Goal: Task Accomplishment & Management: Manage account settings

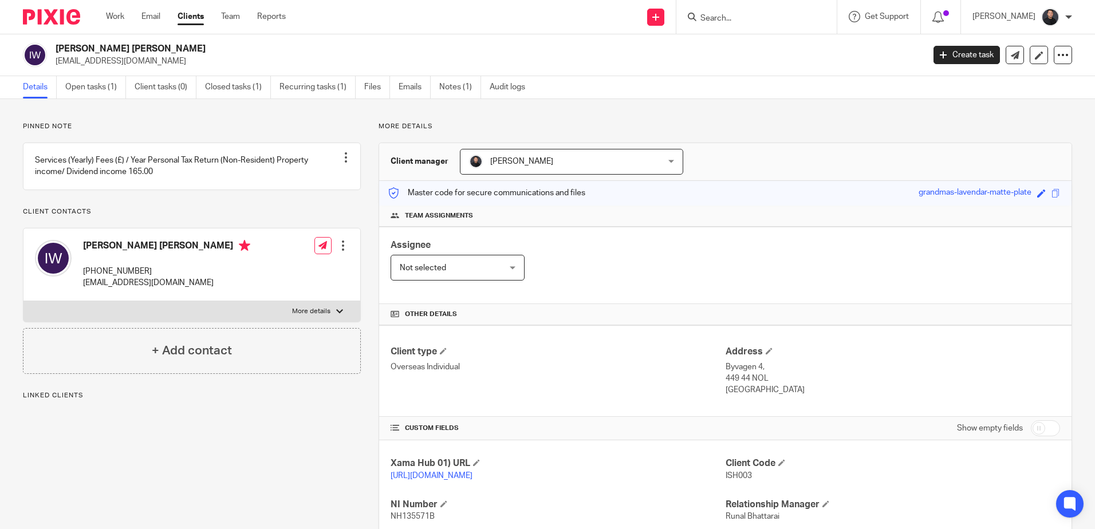
click at [783, 16] on input "Search" at bounding box center [750, 19] width 103 height 10
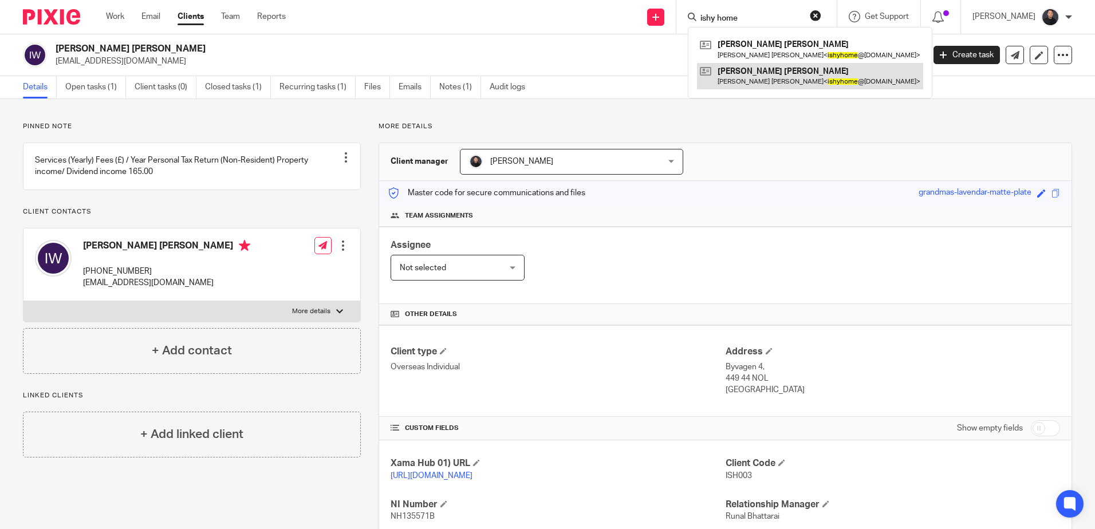
type input "ishy home"
click at [783, 81] on link at bounding box center [810, 76] width 226 height 26
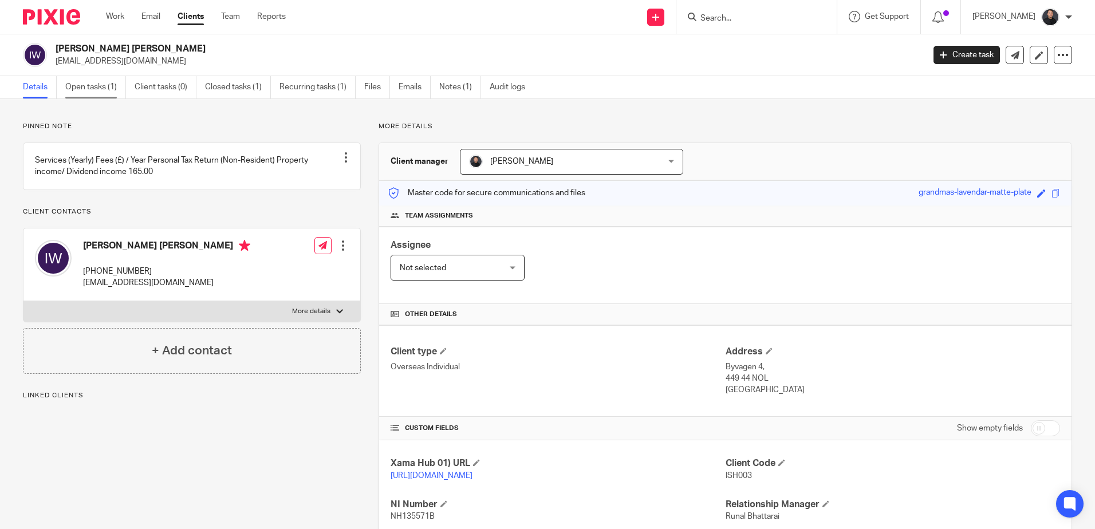
click at [89, 85] on link "Open tasks (1)" at bounding box center [95, 87] width 61 height 22
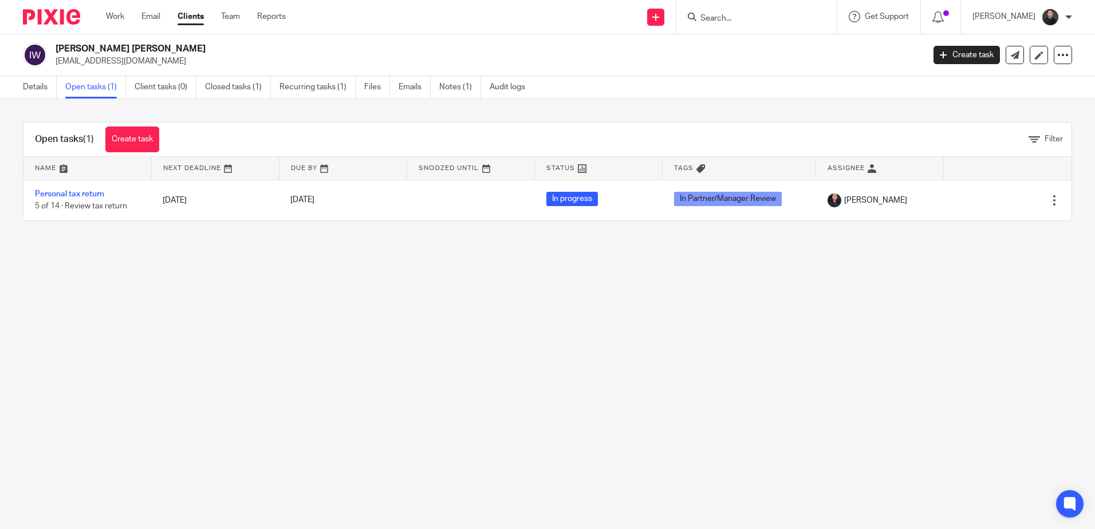
click at [772, 14] on input "Search" at bounding box center [750, 19] width 103 height 10
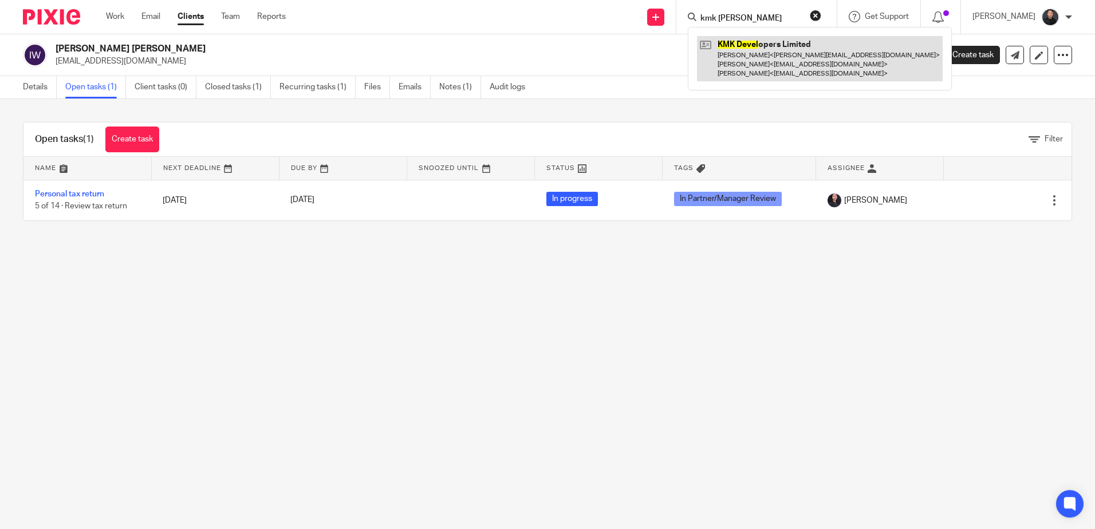
type input "kmk devle"
click at [770, 42] on link at bounding box center [820, 58] width 246 height 45
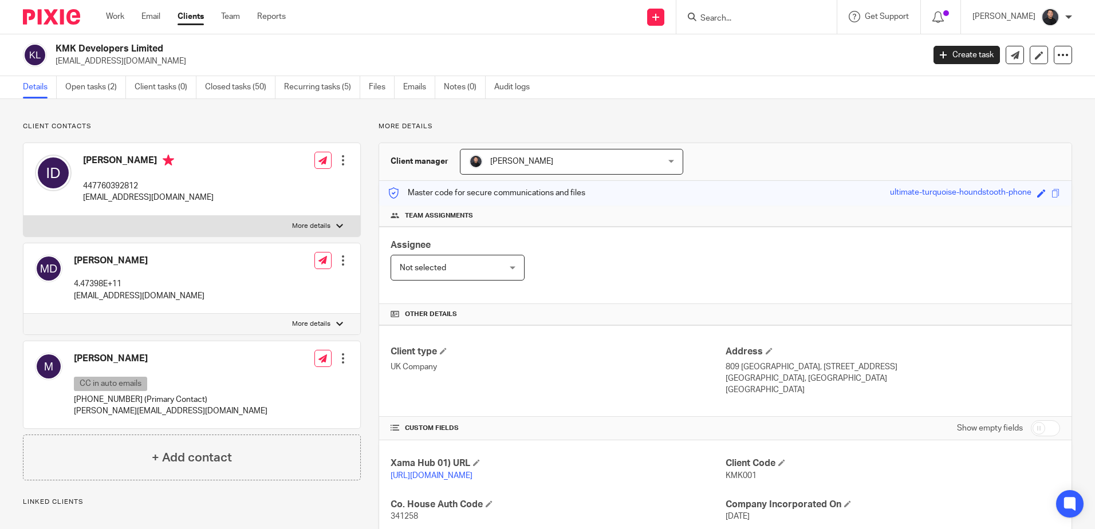
click at [111, 83] on link "Open tasks (2)" at bounding box center [95, 87] width 61 height 22
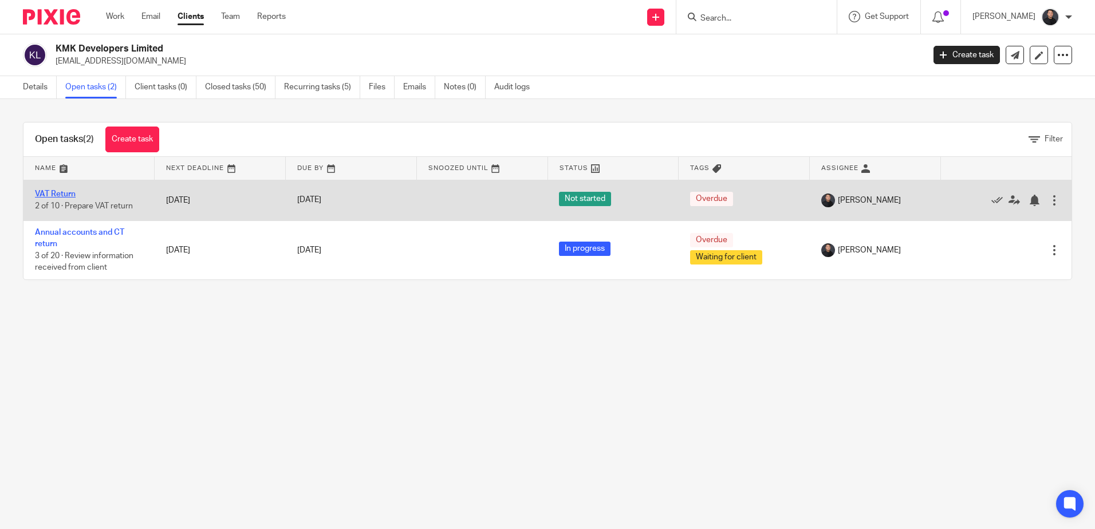
click at [60, 194] on link "VAT Return" at bounding box center [55, 194] width 41 height 8
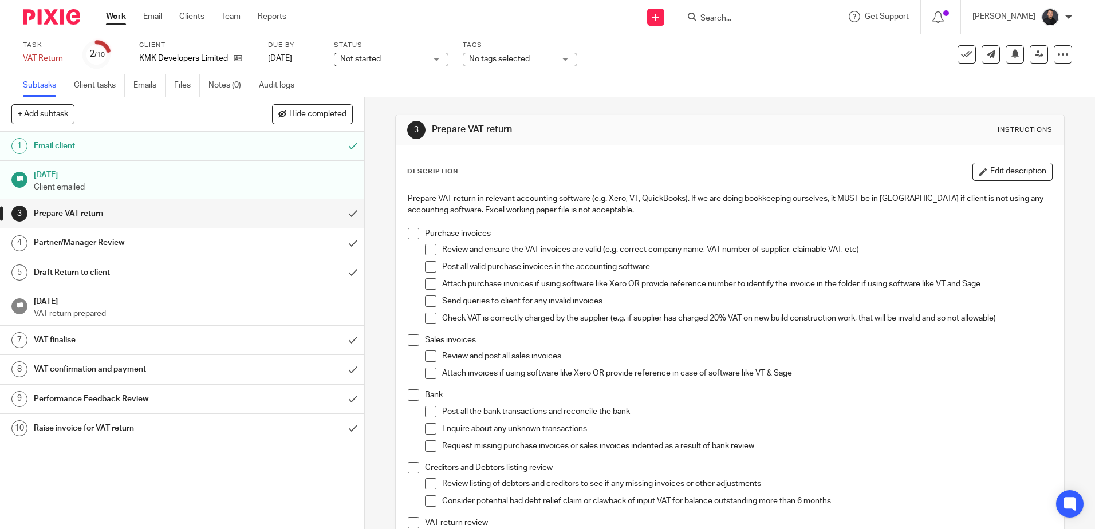
click at [507, 60] on span "No tags selected" at bounding box center [499, 59] width 61 height 8
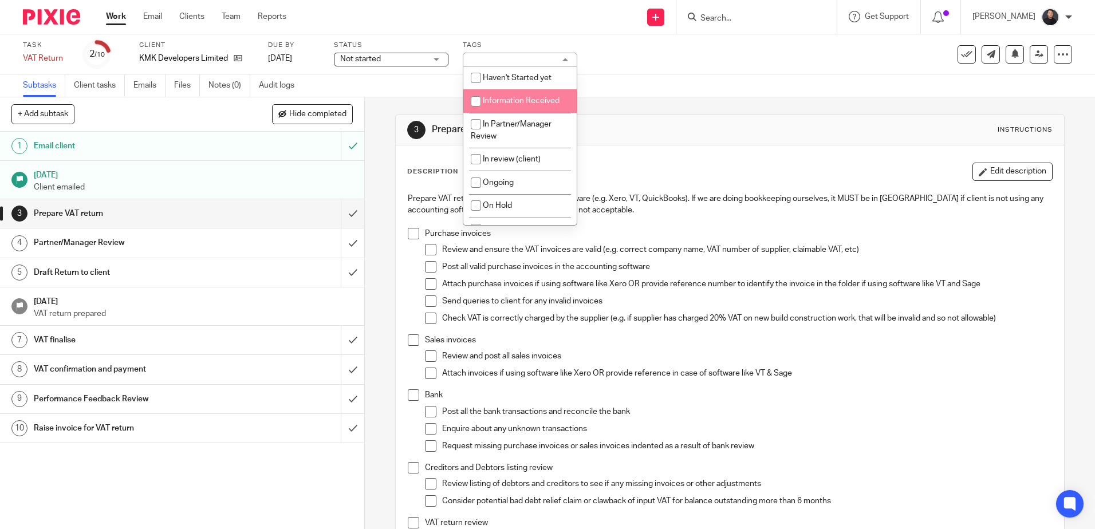
click at [527, 100] on span "Information Received" at bounding box center [521, 101] width 77 height 8
checkbox input "true"
click at [622, 70] on div "Task VAT Return Save VAT Return 2 /10 Client KMK Developers Limited Due by 2 Au…" at bounding box center [547, 54] width 1095 height 40
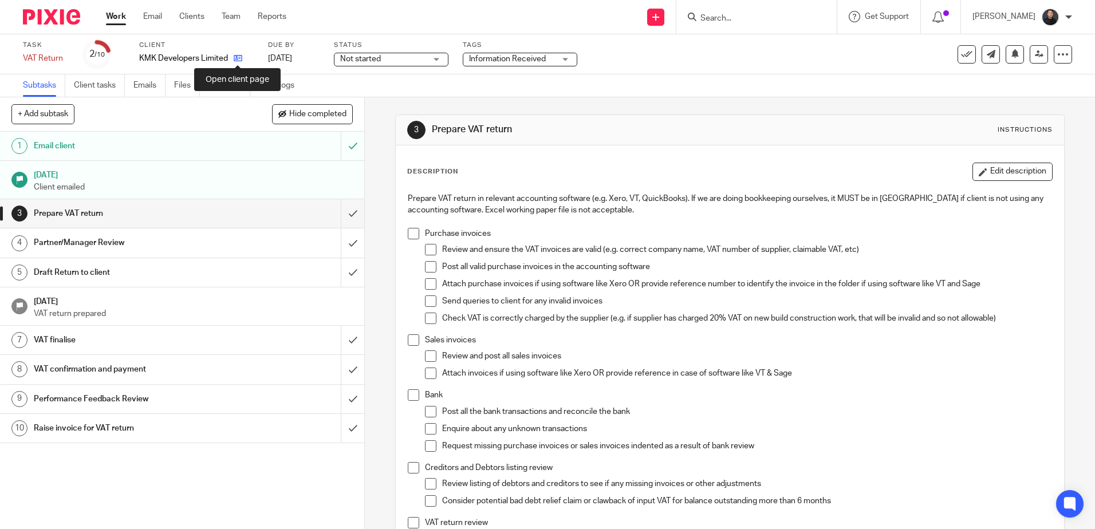
click at [240, 62] on icon at bounding box center [238, 58] width 9 height 9
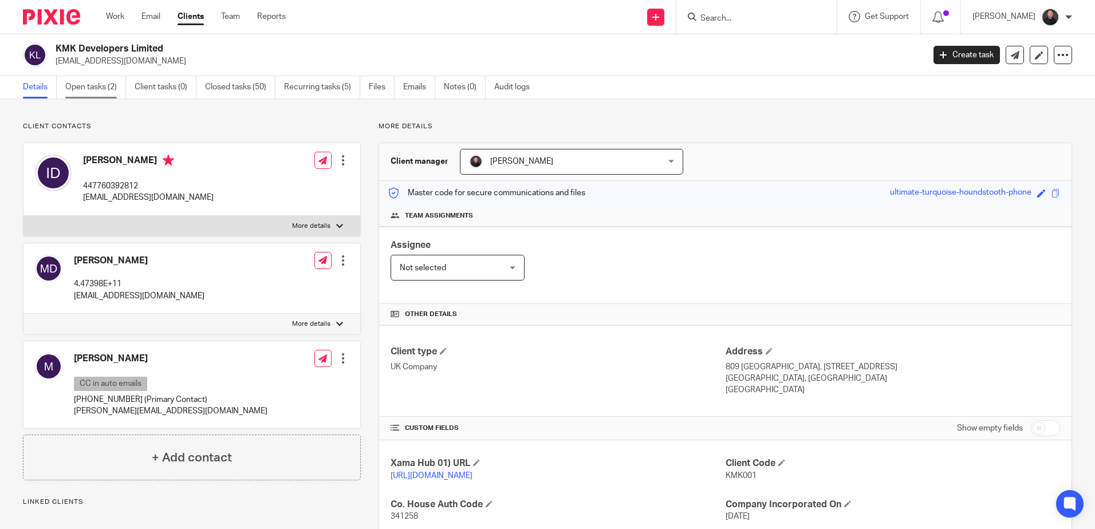
click at [92, 89] on link "Open tasks (2)" at bounding box center [95, 87] width 61 height 22
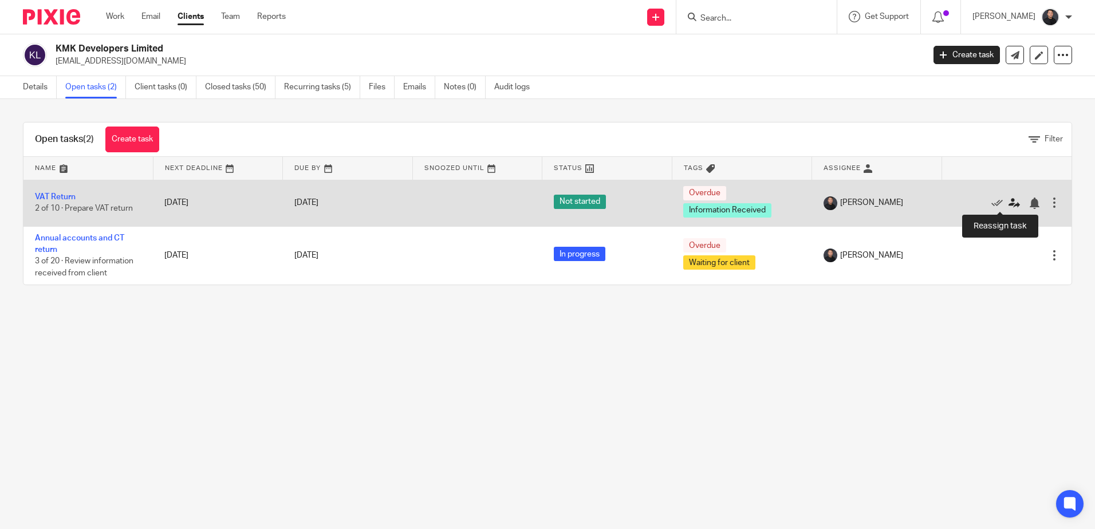
click at [1009, 203] on icon at bounding box center [1014, 203] width 11 height 11
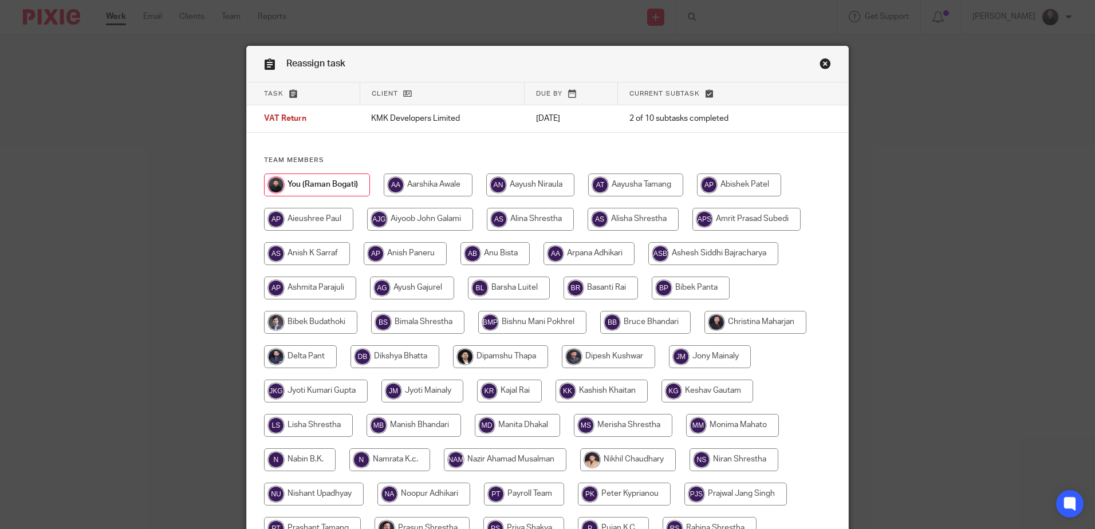
scroll to position [323, 0]
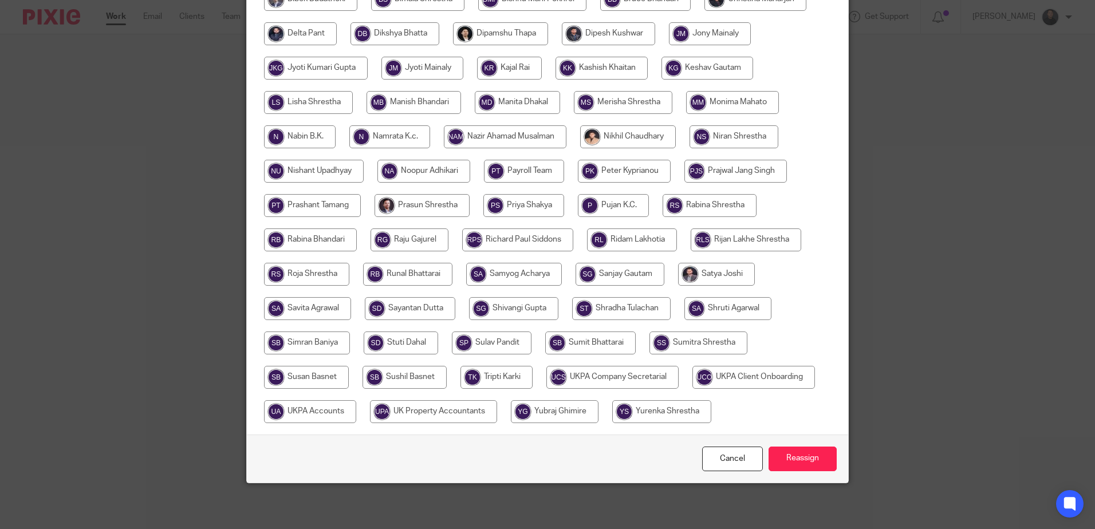
click at [372, 373] on input "radio" at bounding box center [405, 377] width 84 height 23
radio input "true"
click at [824, 462] on input "Reassign" at bounding box center [803, 459] width 68 height 25
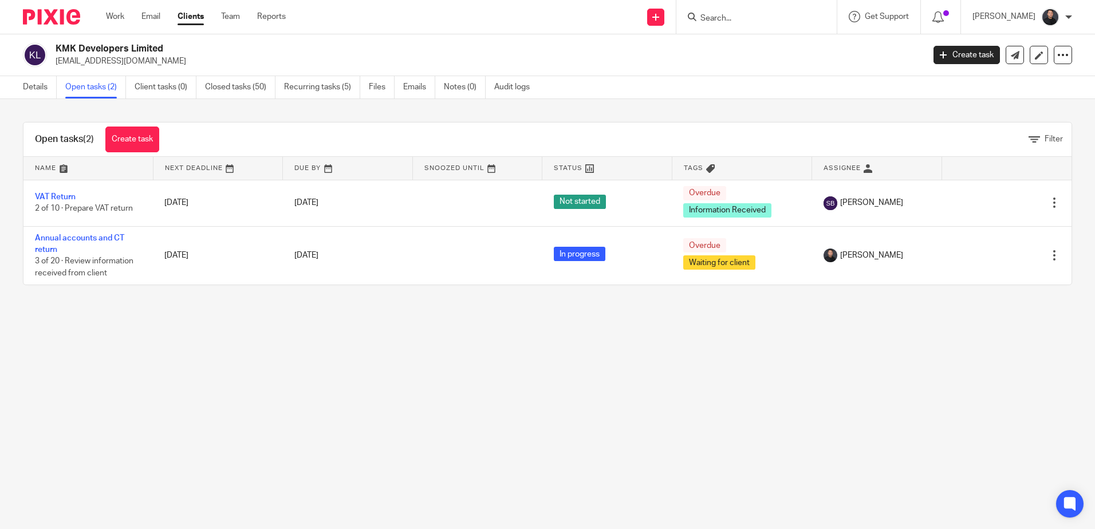
click at [722, 17] on input "Search" at bounding box center [750, 19] width 103 height 10
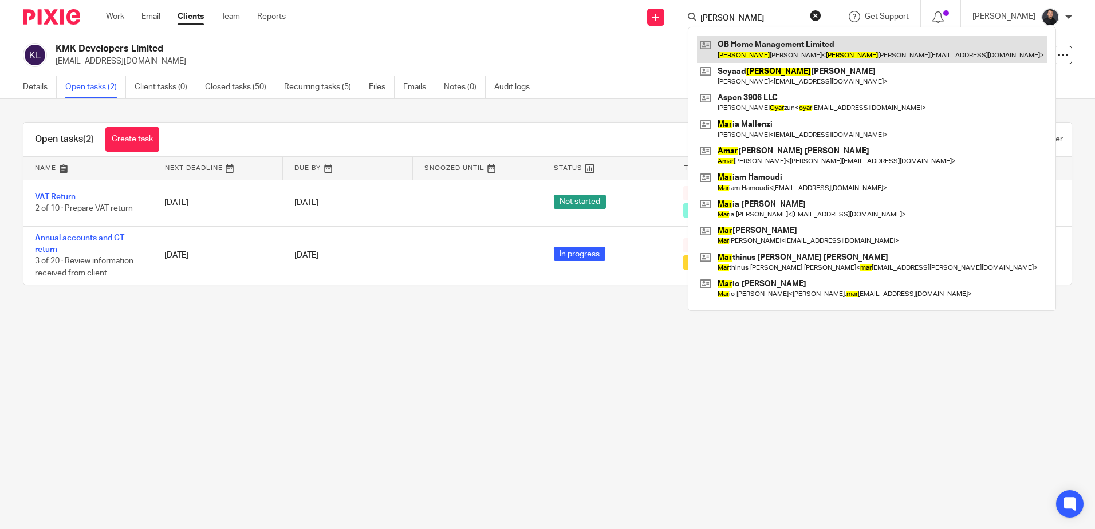
type input "[PERSON_NAME]"
click at [746, 45] on link at bounding box center [872, 49] width 350 height 26
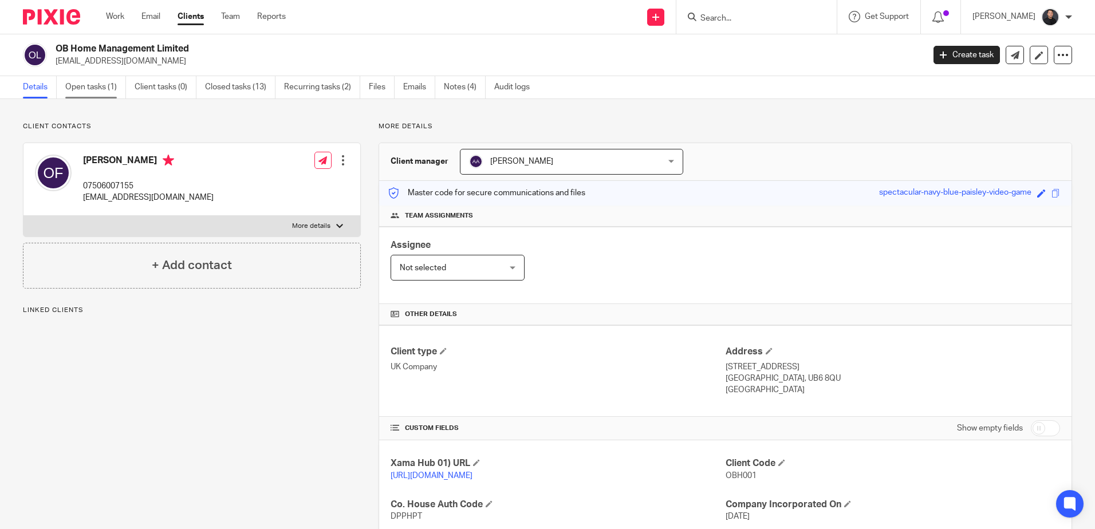
click at [103, 89] on link "Open tasks (1)" at bounding box center [95, 87] width 61 height 22
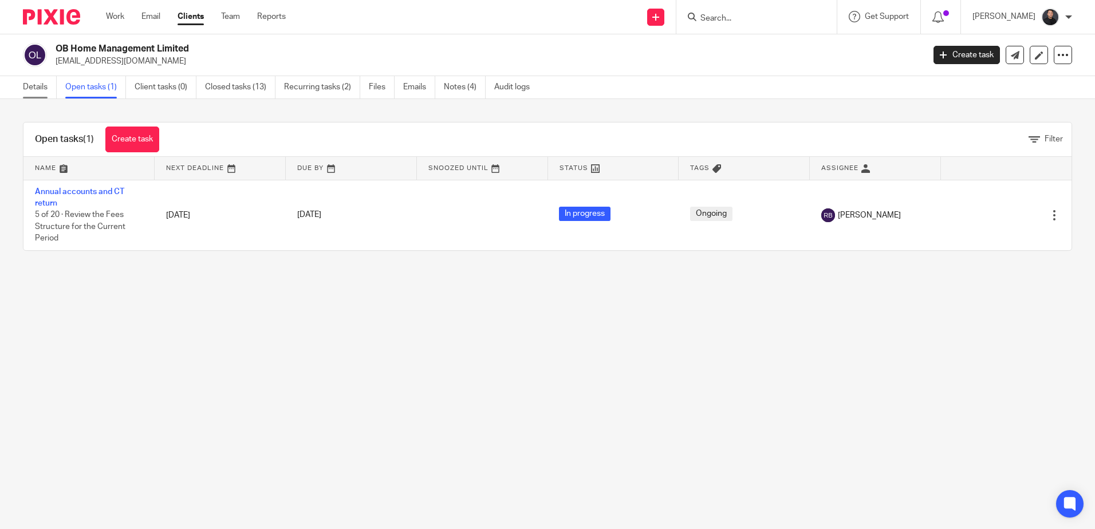
click at [46, 85] on link "Details" at bounding box center [40, 87] width 34 height 22
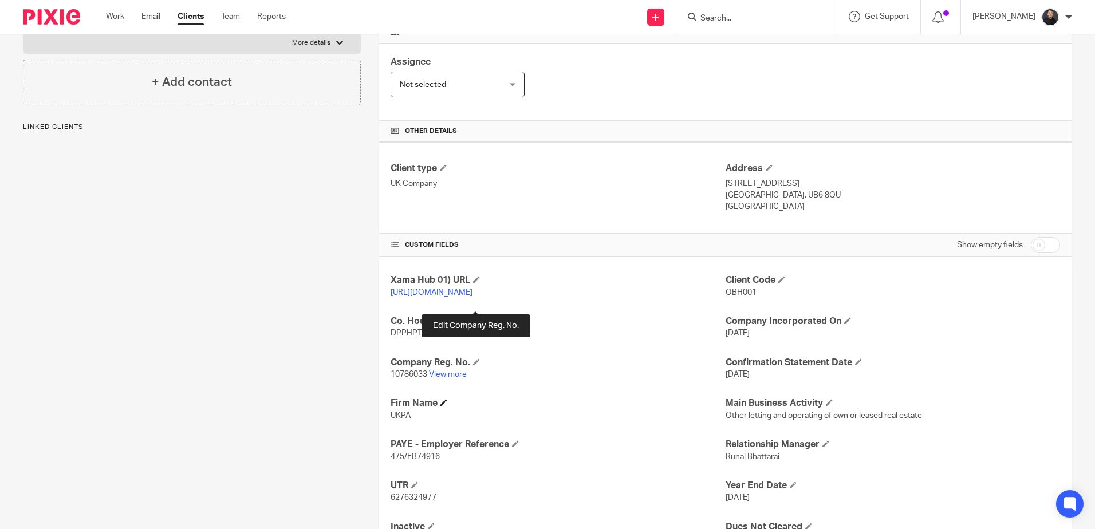
scroll to position [251, 0]
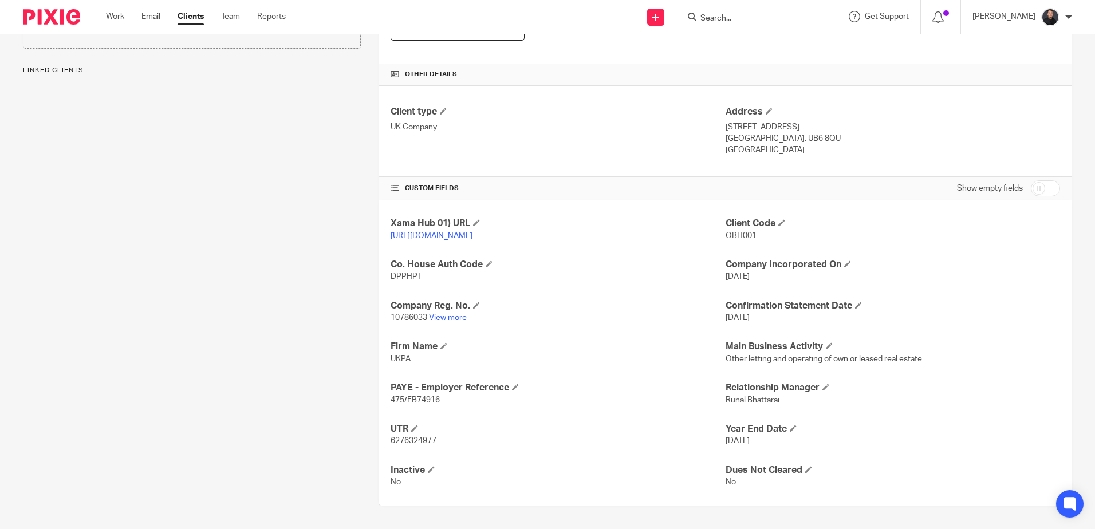
click at [451, 318] on link "View more" at bounding box center [448, 318] width 38 height 8
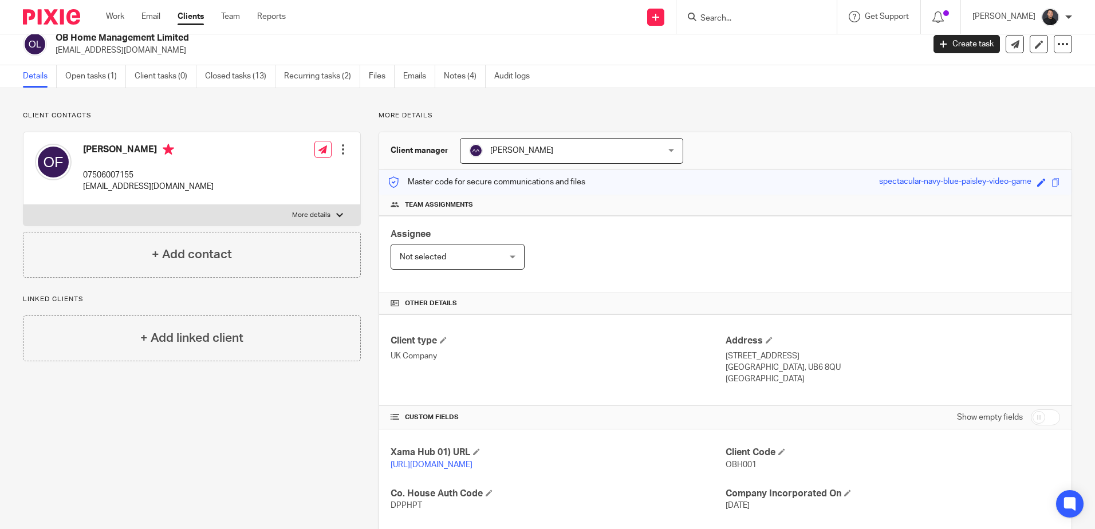
scroll to position [0, 0]
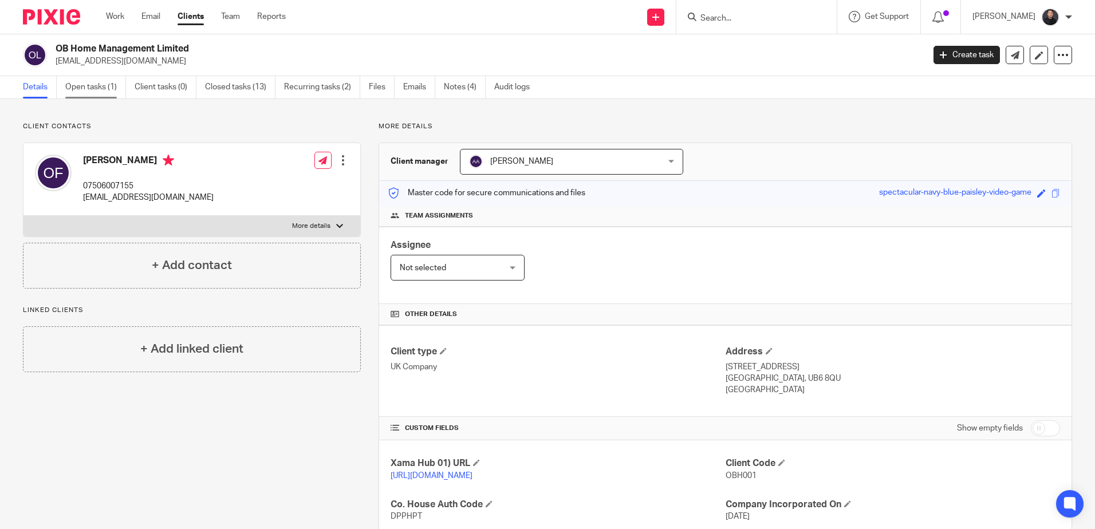
click at [109, 89] on link "Open tasks (1)" at bounding box center [95, 87] width 61 height 22
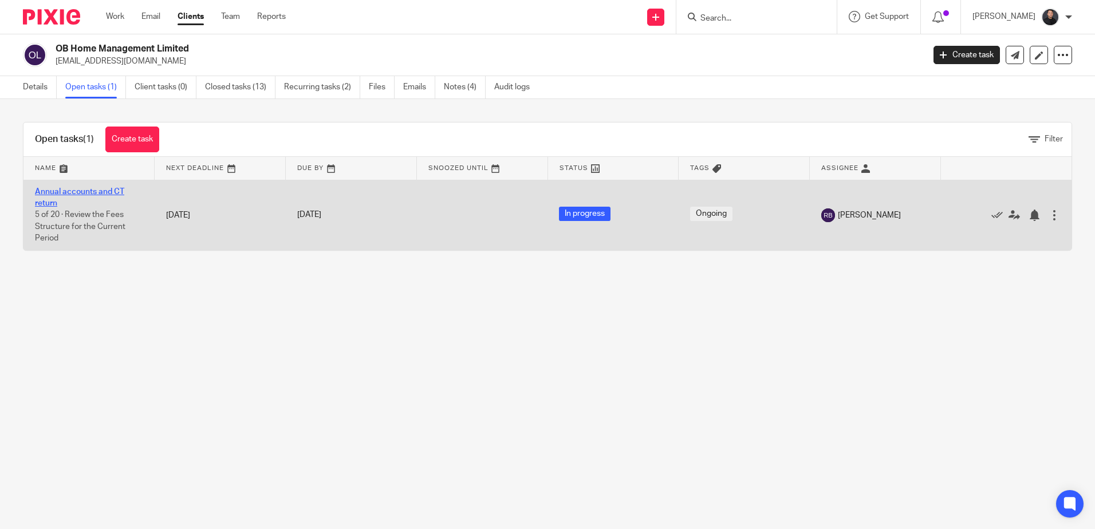
click at [69, 190] on link "Annual accounts and CT return" at bounding box center [79, 197] width 89 height 19
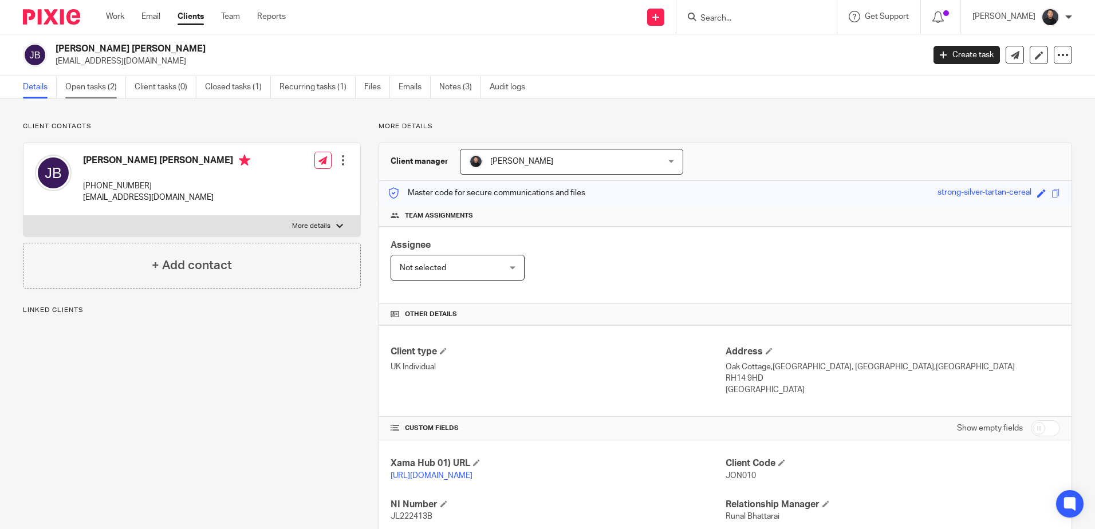
drag, startPoint x: 0, startPoint y: 0, endPoint x: 94, endPoint y: 86, distance: 127.3
click at [81, 87] on link "Open tasks (2)" at bounding box center [95, 87] width 61 height 22
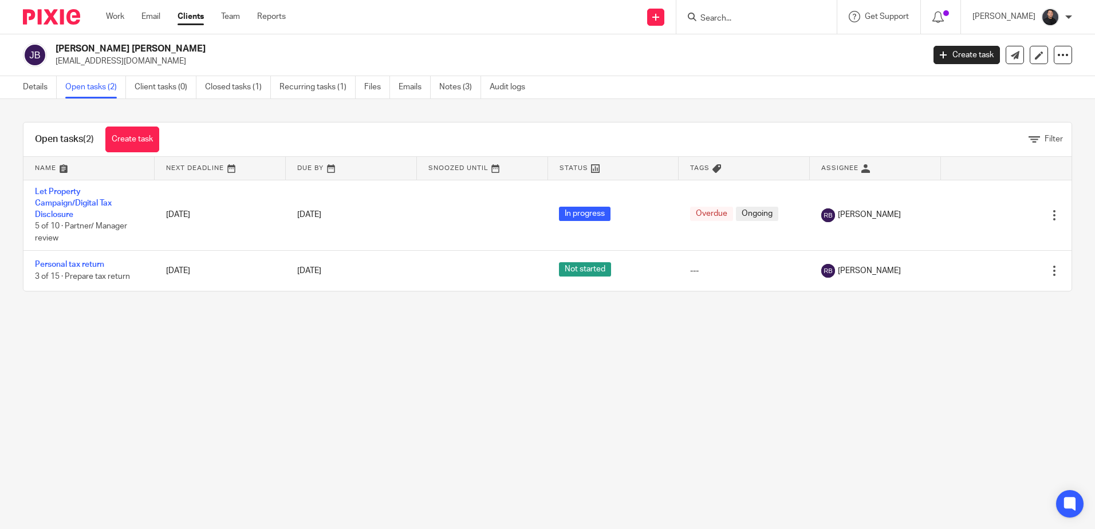
click at [792, 22] on input "Search" at bounding box center [750, 19] width 103 height 10
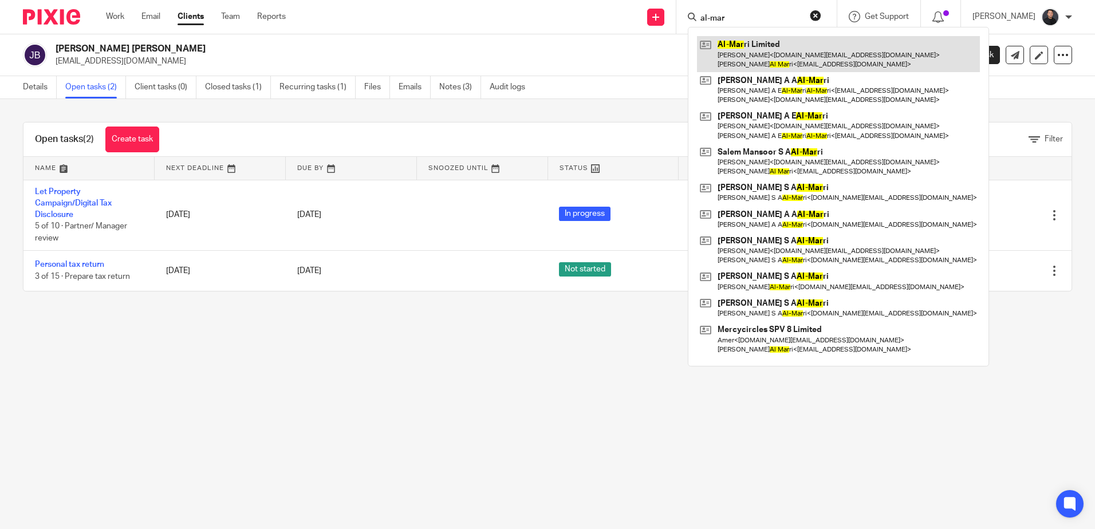
type input "al-mar"
click at [787, 56] on link at bounding box center [838, 54] width 283 height 36
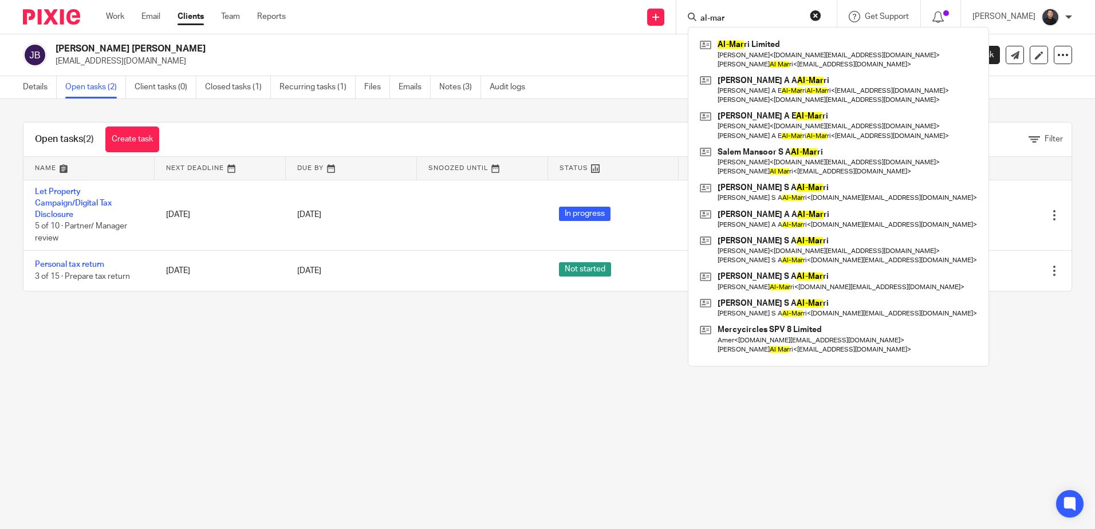
drag, startPoint x: 832, startPoint y: 15, endPoint x: 810, endPoint y: 14, distance: 21.8
click at [822, 15] on button "reset" at bounding box center [815, 15] width 11 height 11
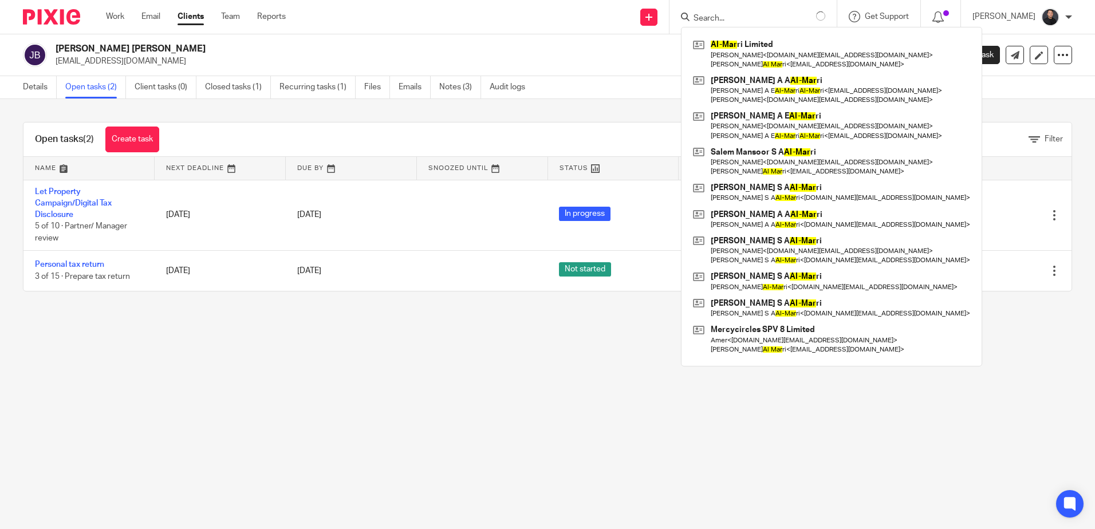
click at [768, 10] on form at bounding box center [759, 17] width 133 height 14
click at [766, 15] on input "Search" at bounding box center [744, 19] width 103 height 10
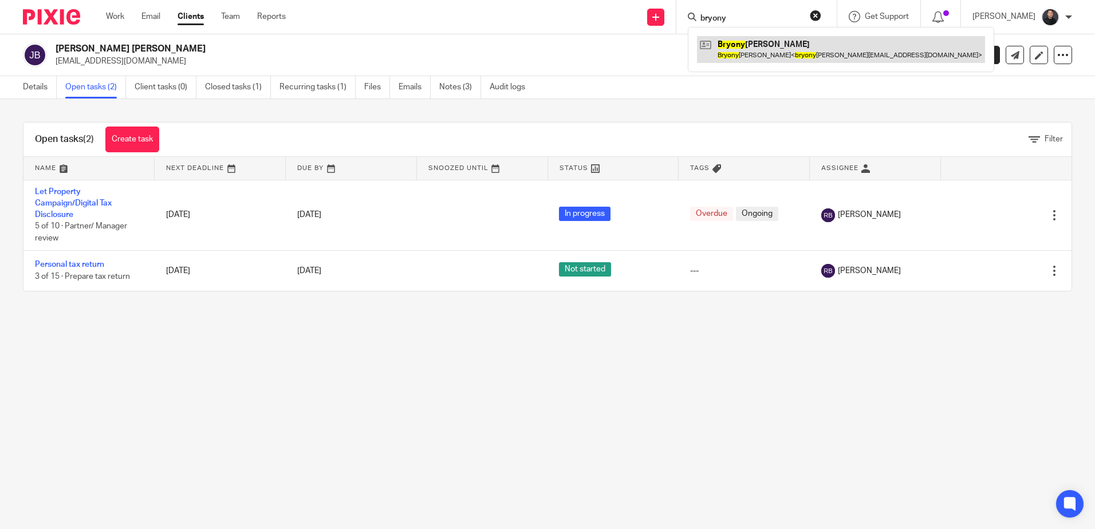
type input "bryony"
click at [792, 56] on link at bounding box center [841, 49] width 288 height 26
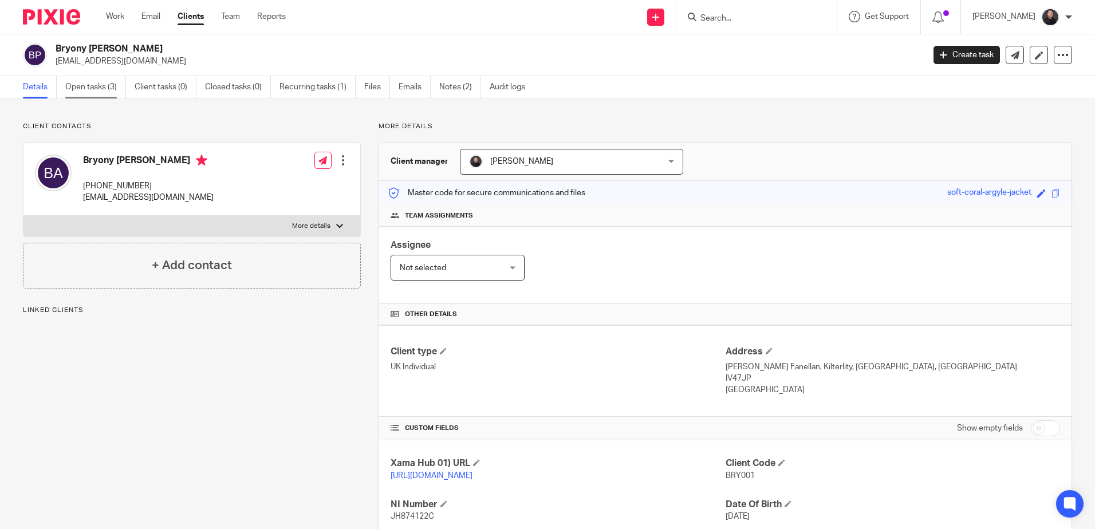
drag, startPoint x: 0, startPoint y: 0, endPoint x: 83, endPoint y: 86, distance: 119.5
click at [83, 86] on link "Open tasks (3)" at bounding box center [95, 87] width 61 height 22
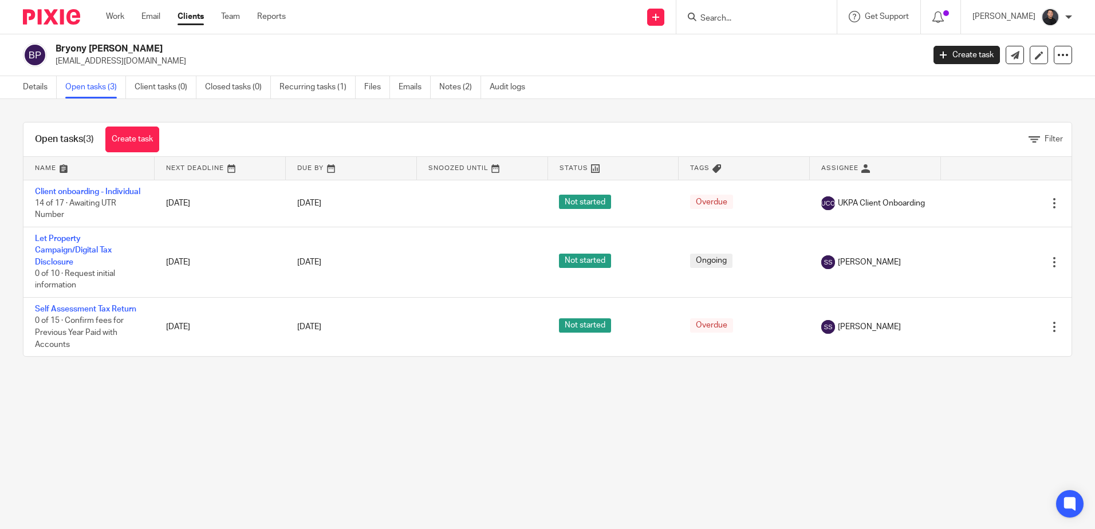
click at [743, 13] on form at bounding box center [760, 17] width 122 height 14
click at [736, 14] on input "Search" at bounding box center [750, 19] width 103 height 10
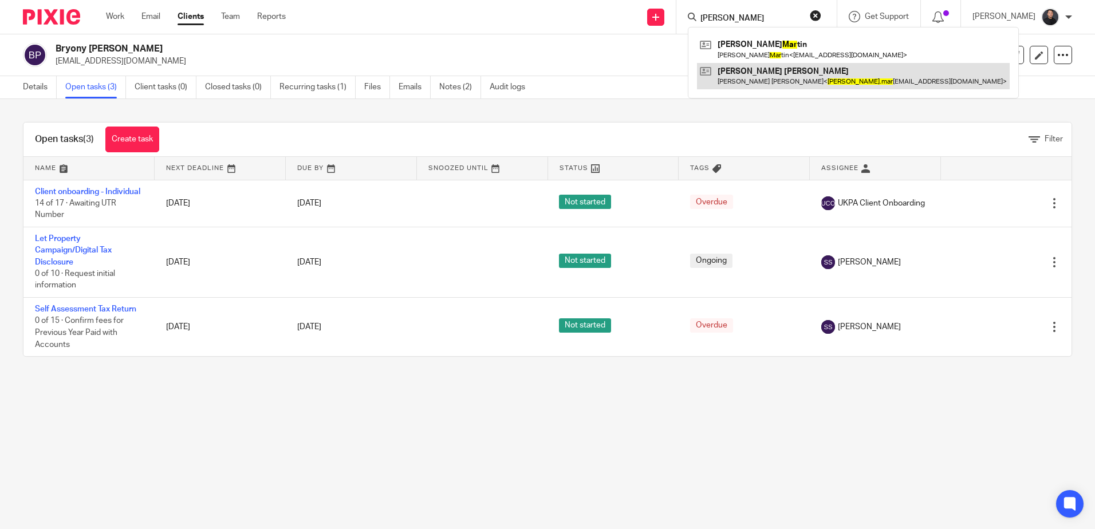
type input "vicki mar"
click at [839, 77] on link at bounding box center [853, 76] width 313 height 26
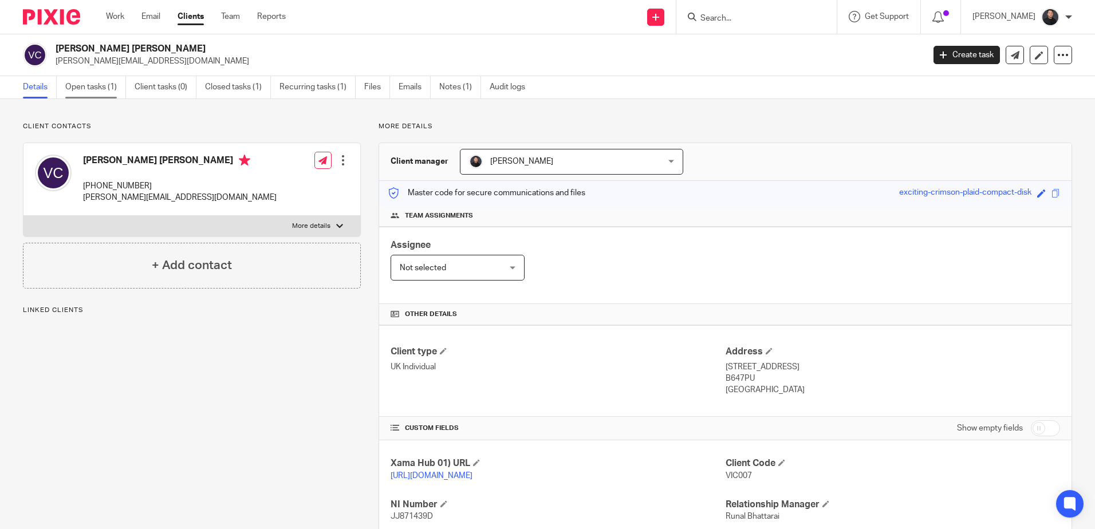
click at [108, 90] on link "Open tasks (1)" at bounding box center [95, 87] width 61 height 22
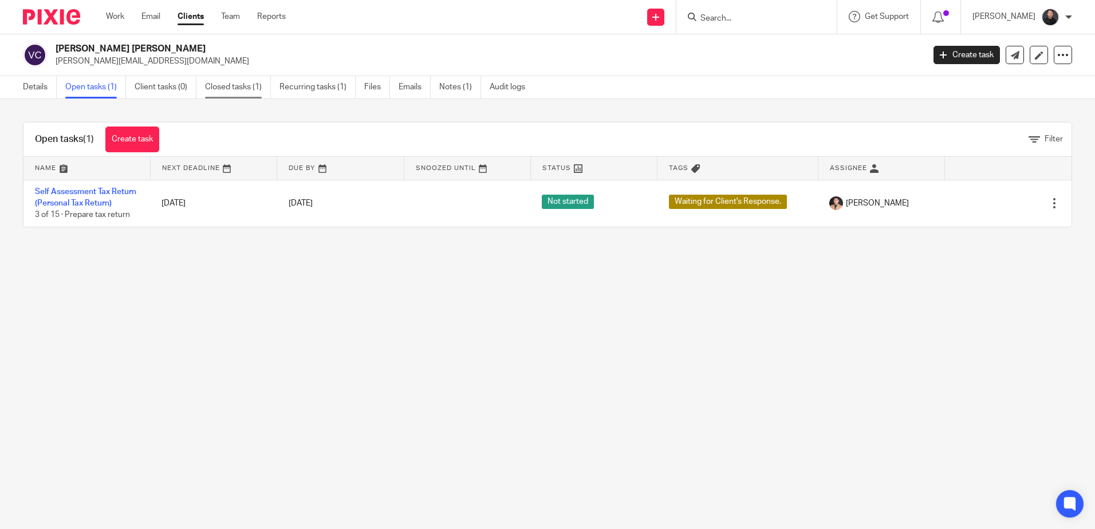
click at [241, 82] on link "Closed tasks (1)" at bounding box center [238, 87] width 66 height 22
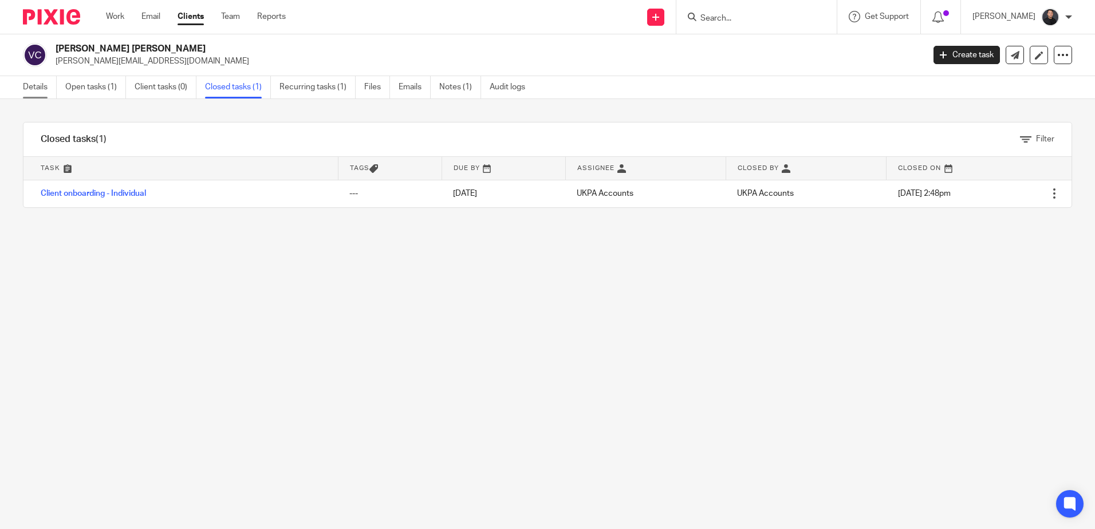
click at [31, 89] on link "Details" at bounding box center [40, 87] width 34 height 22
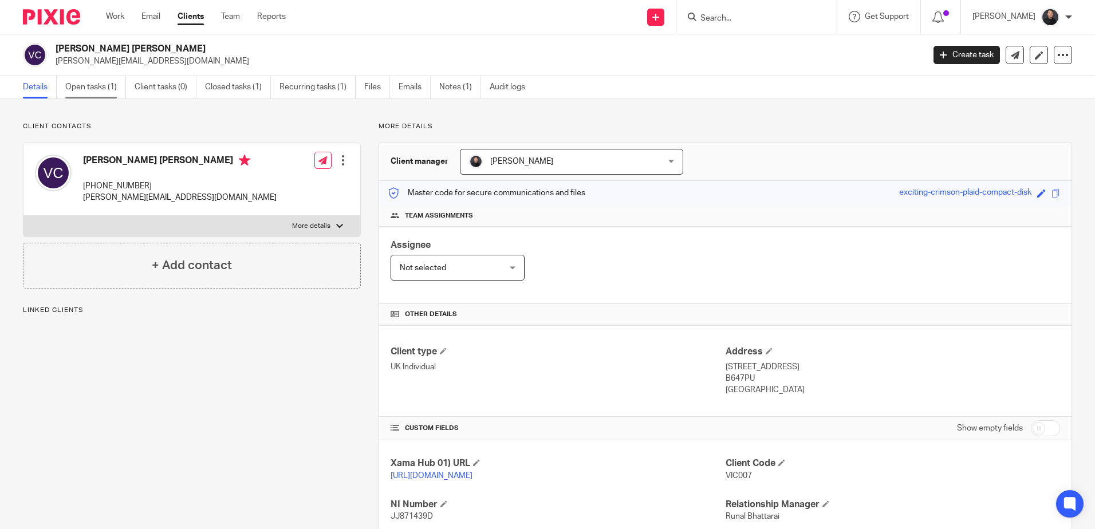
click at [99, 87] on link "Open tasks (1)" at bounding box center [95, 87] width 61 height 22
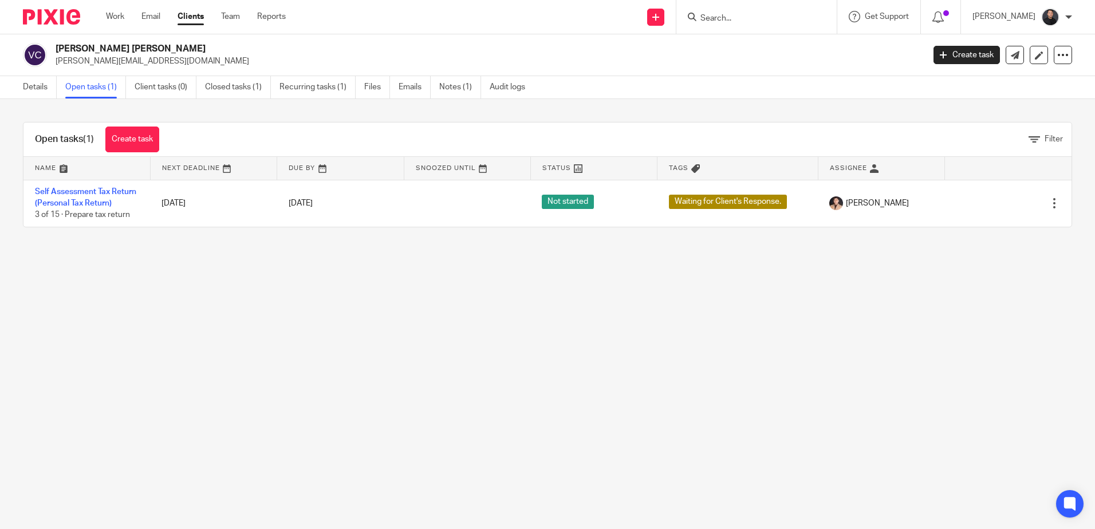
click at [800, 20] on input "Search" at bounding box center [750, 19] width 103 height 10
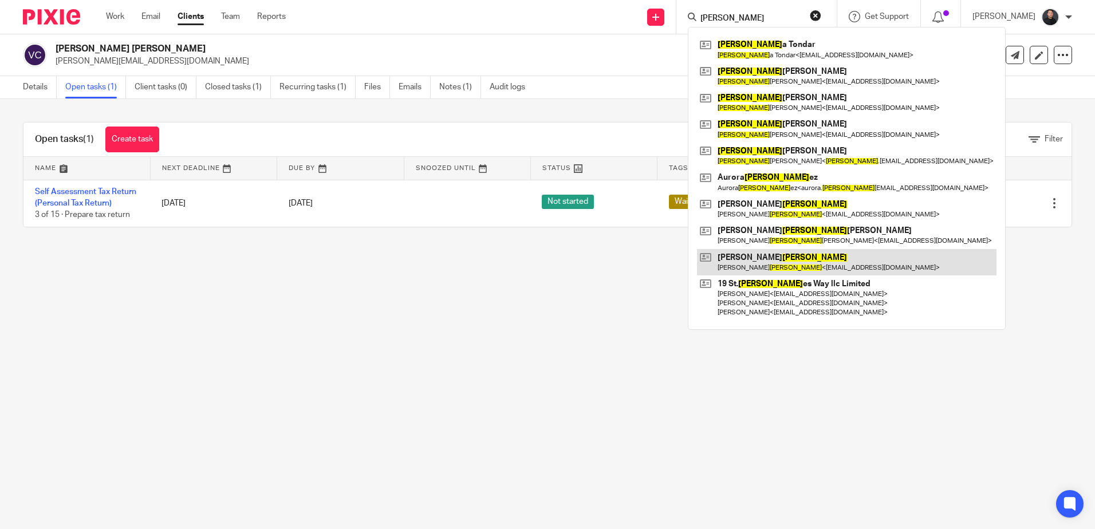
type input "martin"
click at [797, 258] on link at bounding box center [847, 262] width 300 height 26
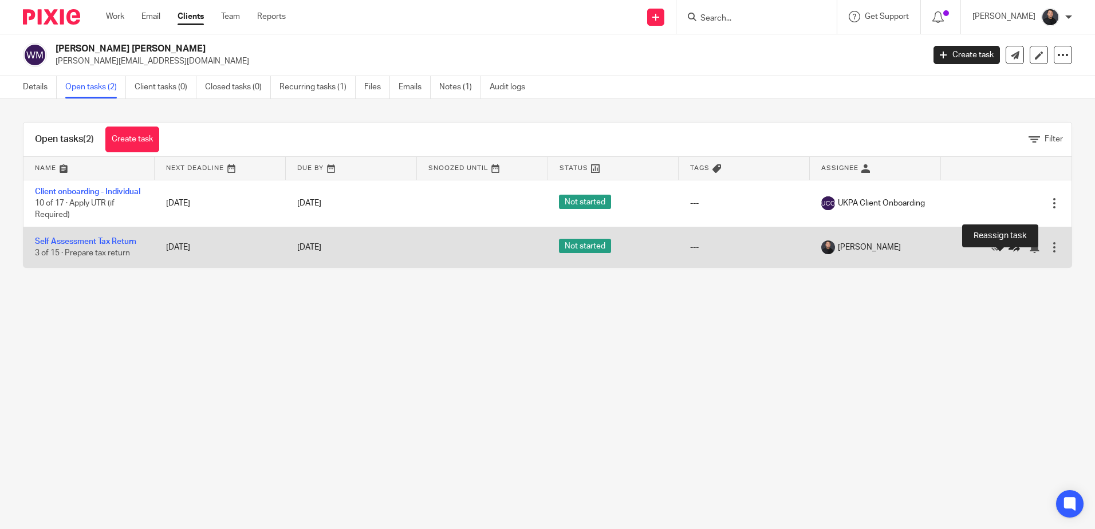
click at [1009, 253] on icon at bounding box center [1014, 247] width 11 height 11
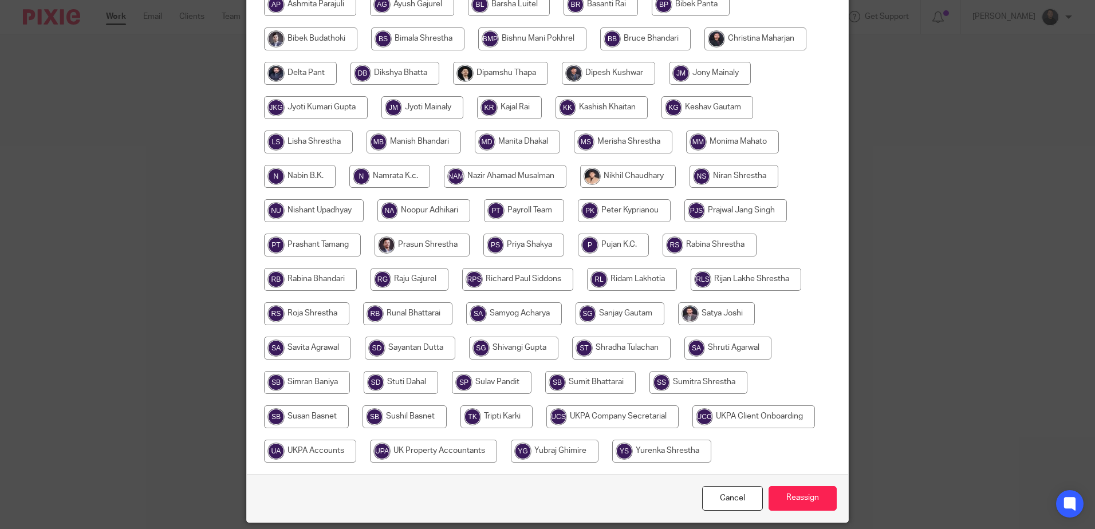
scroll to position [266, 0]
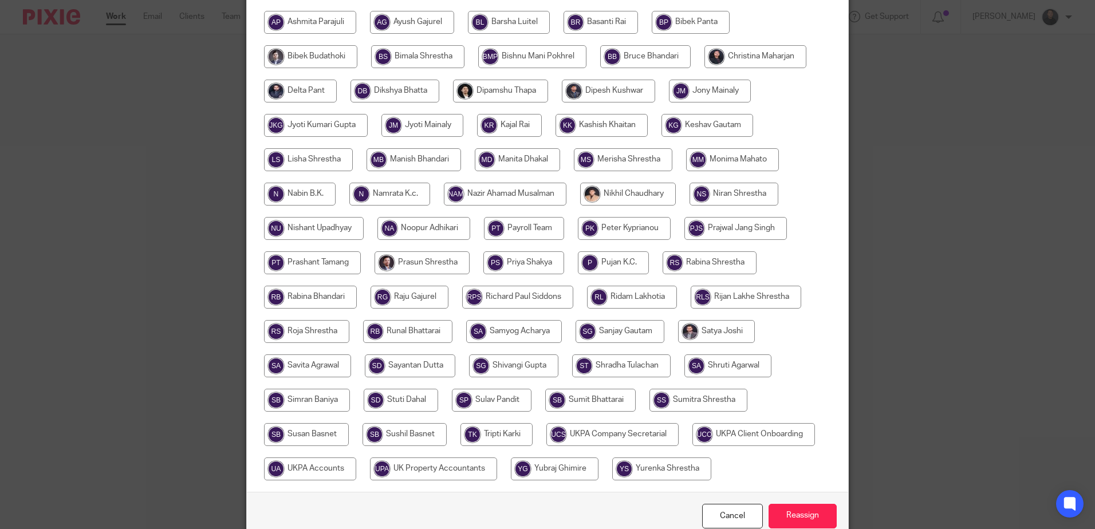
click at [596, 200] on input "radio" at bounding box center [628, 194] width 96 height 23
radio input "true"
drag, startPoint x: 800, startPoint y: 516, endPoint x: 802, endPoint y: 510, distance: 6.0
click at [800, 516] on input "Reassign" at bounding box center [803, 516] width 68 height 25
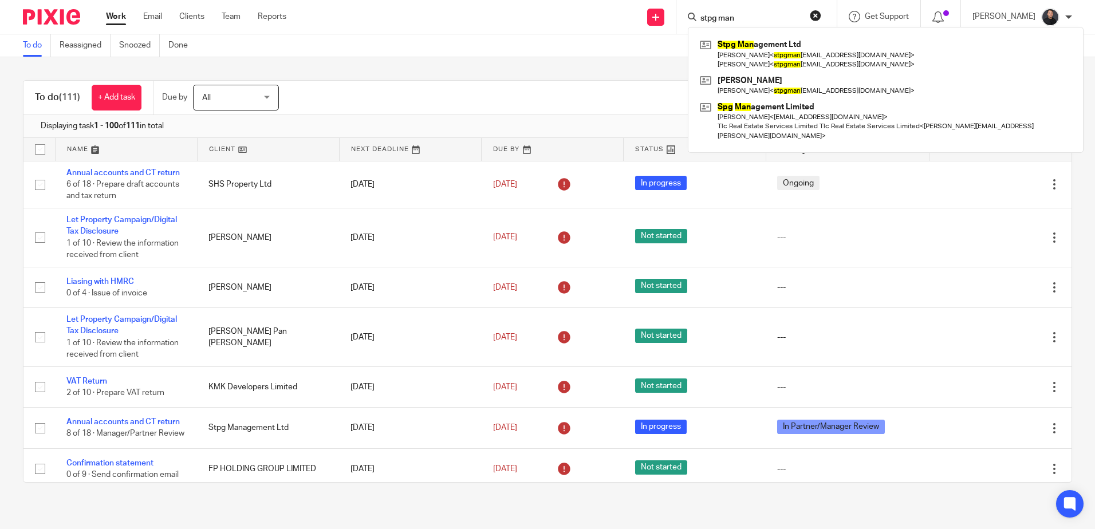
drag, startPoint x: 825, startPoint y: 14, endPoint x: 729, endPoint y: 22, distance: 96.1
click at [822, 14] on button "reset" at bounding box center [815, 15] width 11 height 11
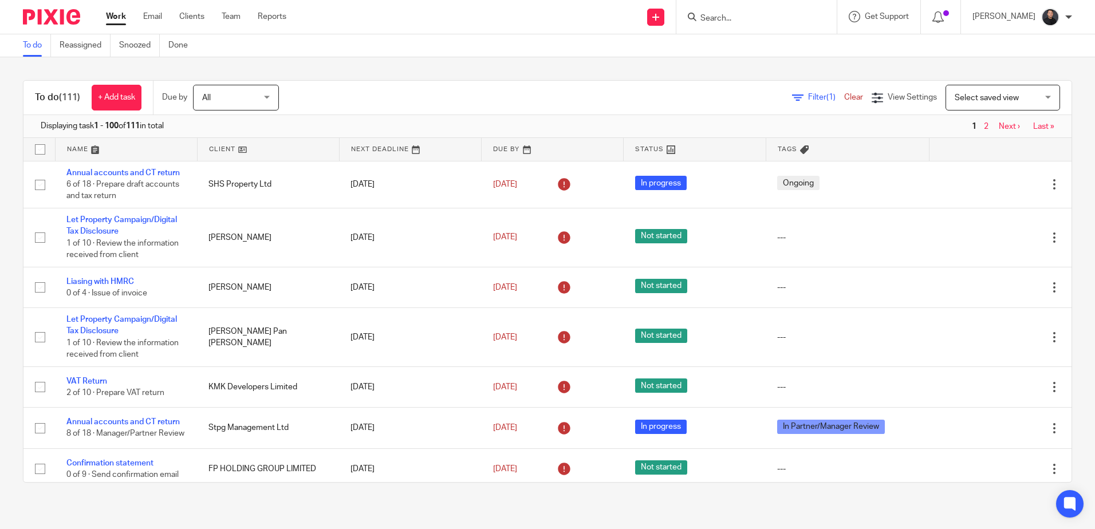
click at [734, 19] on input "Search" at bounding box center [750, 19] width 103 height 10
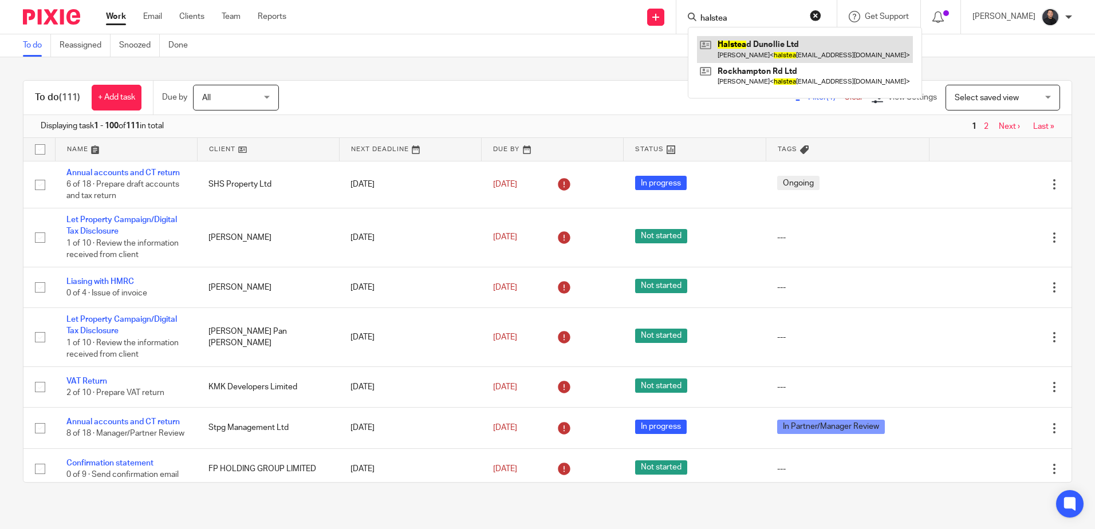
type input "halstea"
click at [787, 47] on link at bounding box center [805, 49] width 216 height 26
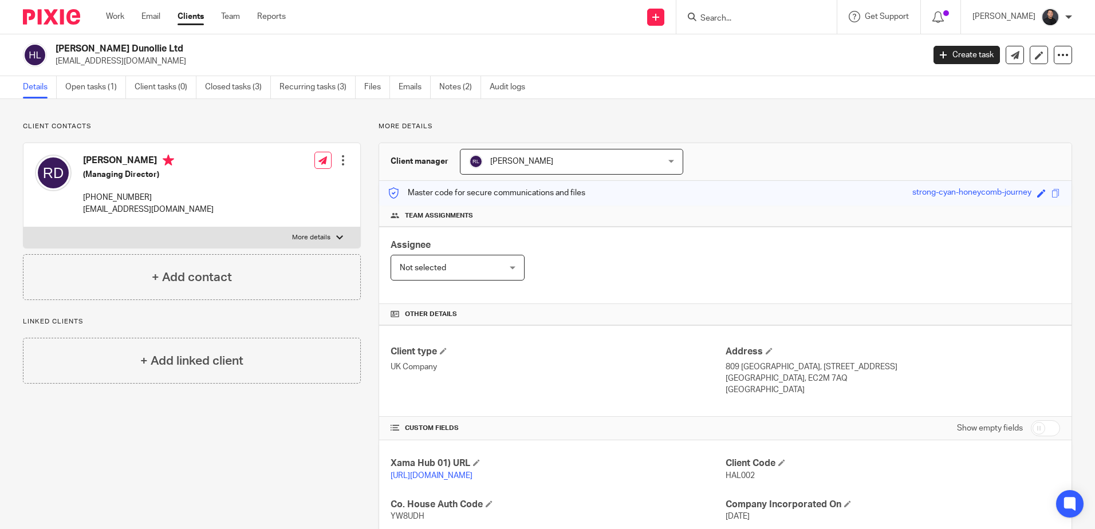
click at [104, 44] on h2 "[PERSON_NAME] Dunollie Ltd" at bounding box center [400, 49] width 689 height 12
copy div "[PERSON_NAME] Dunollie Ltd"
